Goal: Obtain resource: Obtain resource

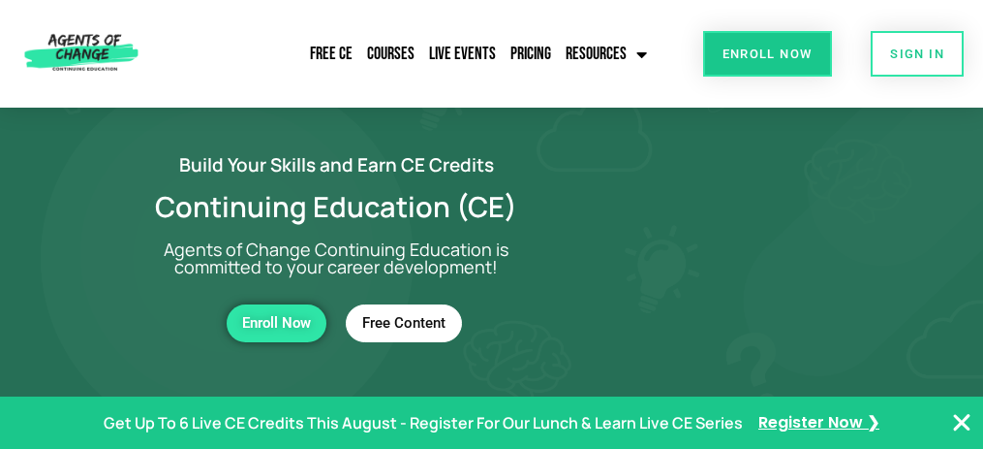
click at [419, 332] on link "Free Content" at bounding box center [404, 323] width 116 height 38
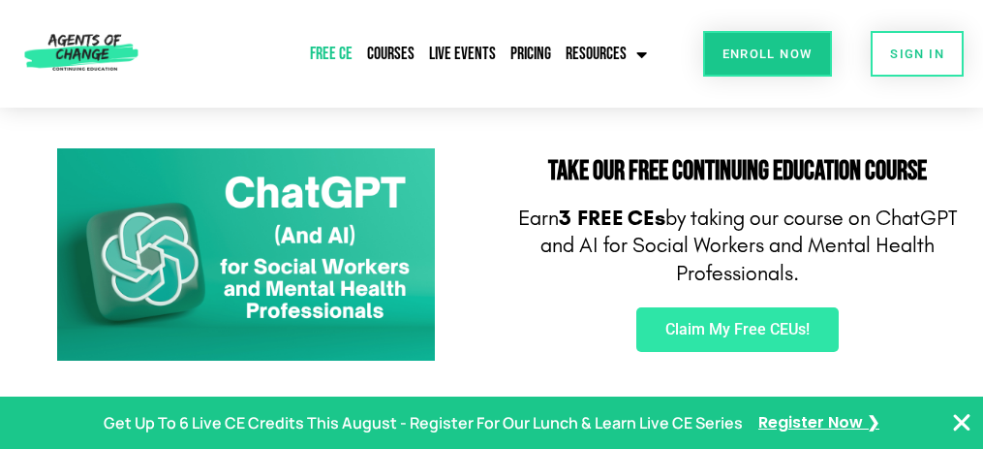
scroll to position [201, 0]
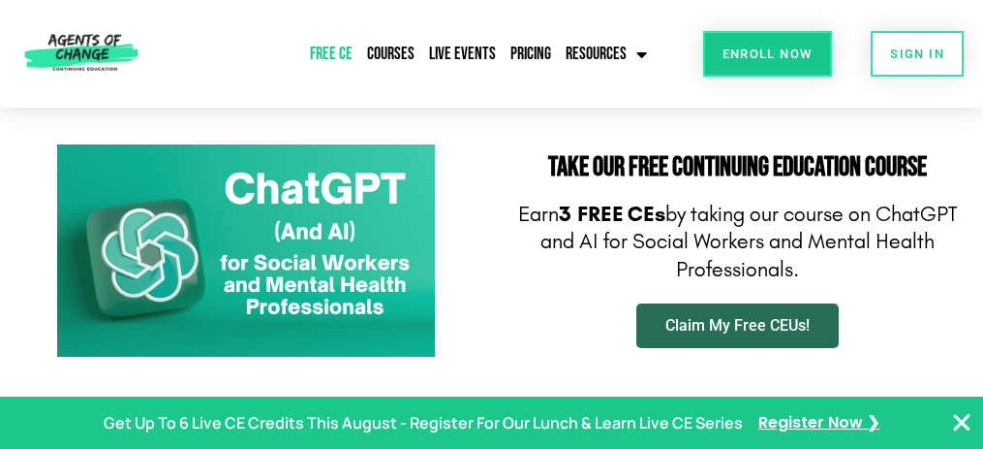
click at [656, 341] on link "Claim My Free CEUs!" at bounding box center [737, 325] width 202 height 45
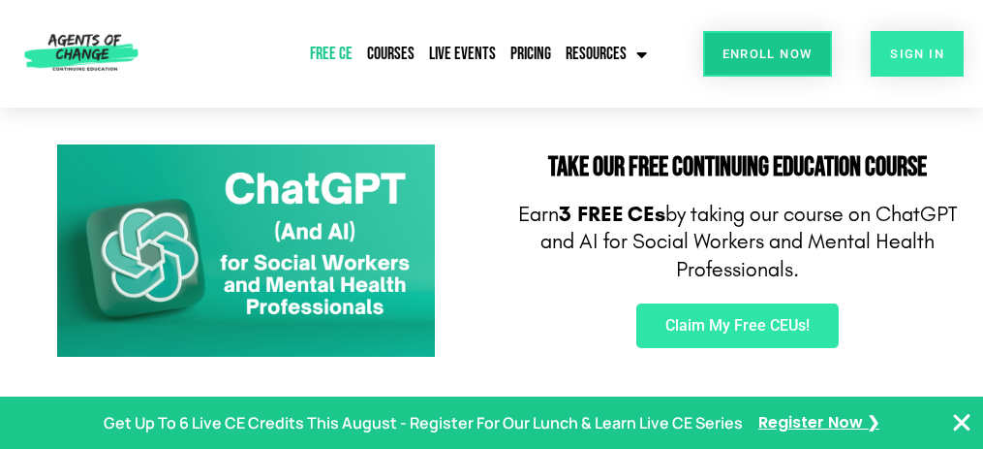
click at [900, 52] on span "SIGN IN" at bounding box center [917, 53] width 54 height 13
